Goal: Task Accomplishment & Management: Manage account settings

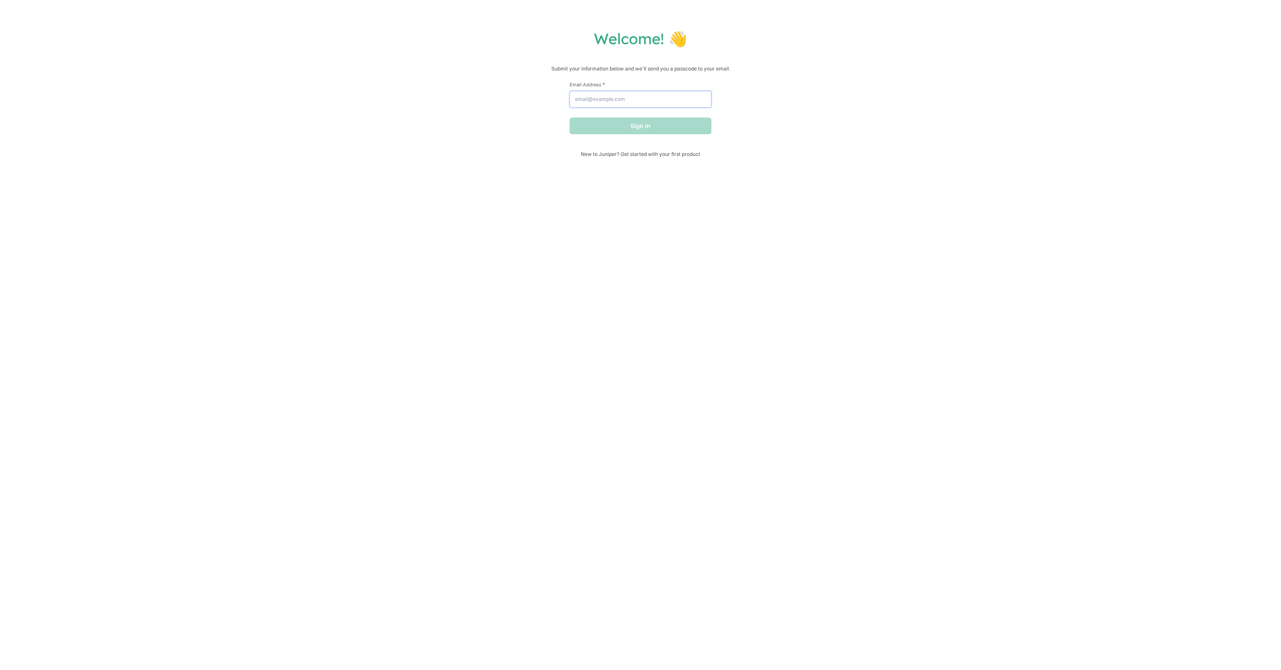
click at [619, 98] on input "Email Address *" at bounding box center [641, 99] width 142 height 17
click at [637, 132] on button "Sign in" at bounding box center [641, 126] width 142 height 17
click at [626, 93] on input "[EMAIL_ADDRESS][DOMAIN_NAME]" at bounding box center [641, 99] width 142 height 17
click at [627, 93] on input "[EMAIL_ADDRESS][DOMAIN_NAME]" at bounding box center [641, 99] width 142 height 17
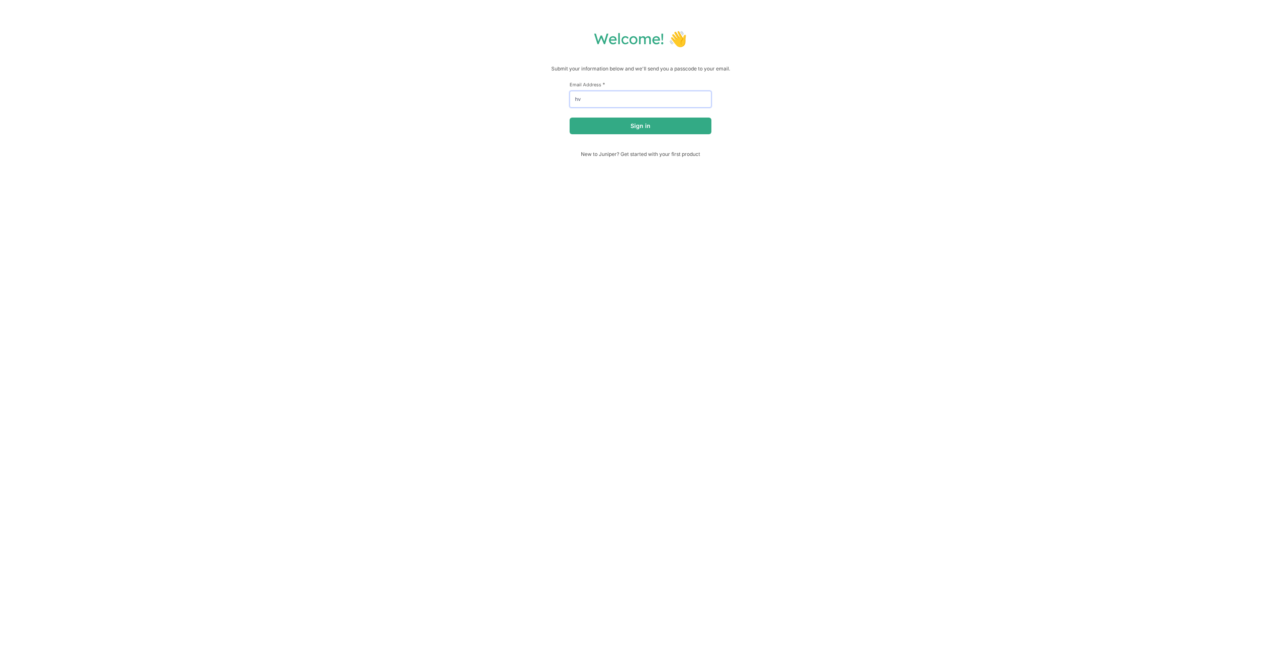
type input "[EMAIL_ADDRESS][DOMAIN_NAME]"
click at [638, 128] on button "Sign in" at bounding box center [641, 126] width 142 height 17
